Goal: Transaction & Acquisition: Purchase product/service

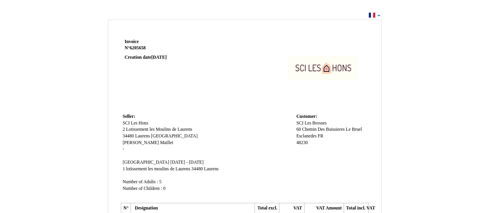
click at [267, 46] on td at bounding box center [294, 74] width 149 height 75
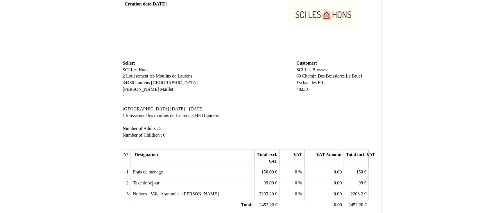
scroll to position [51, 0]
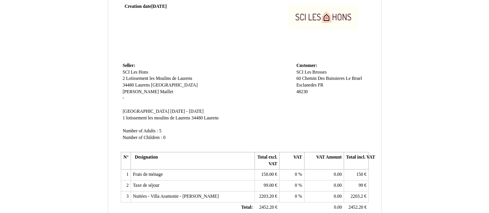
click at [209, 63] on td "Seller: Seller: SCI Les Hons SCI Les Hons 2 Lotissement les Moulins de Laurens …" at bounding box center [208, 105] width 174 height 89
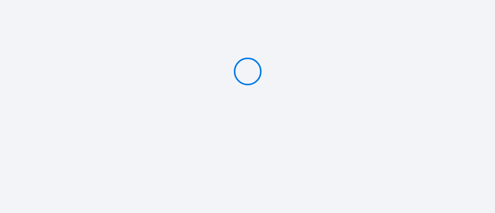
type input "PAY 948.2 €"
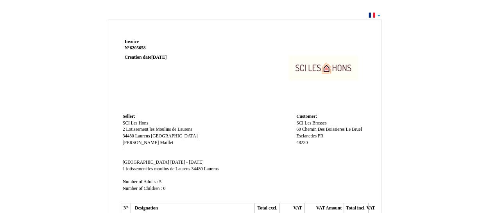
click at [212, 103] on td "Invoice Invoice N° 6205658 6205658 Creation date [DATE]" at bounding box center [170, 74] width 99 height 75
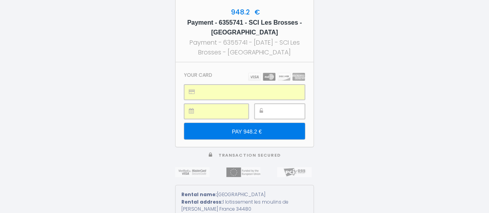
click at [240, 131] on input "PAY 948.2 €" at bounding box center [244, 131] width 121 height 16
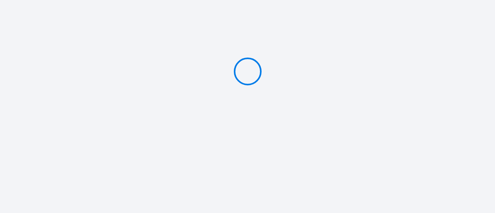
type input "PAY 948.2 €"
